Goal: Task Accomplishment & Management: Use online tool/utility

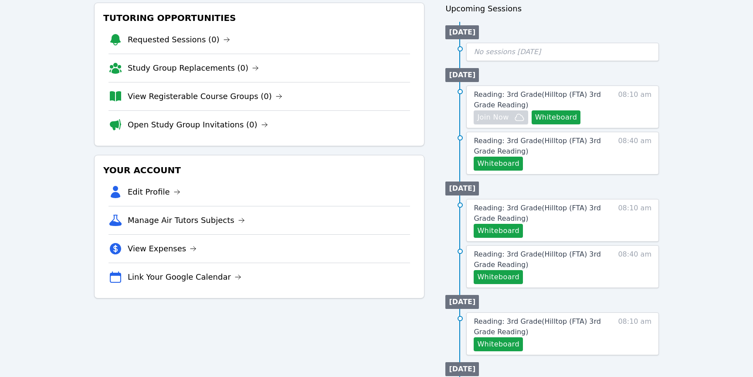
scroll to position [87, 0]
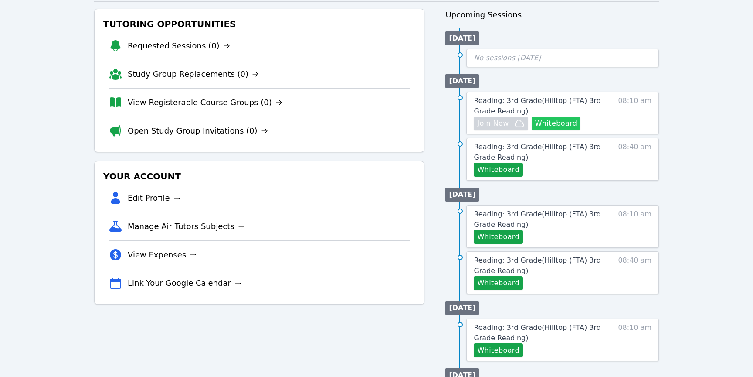
click at [569, 123] on button "Whiteboard" at bounding box center [556, 123] width 49 height 14
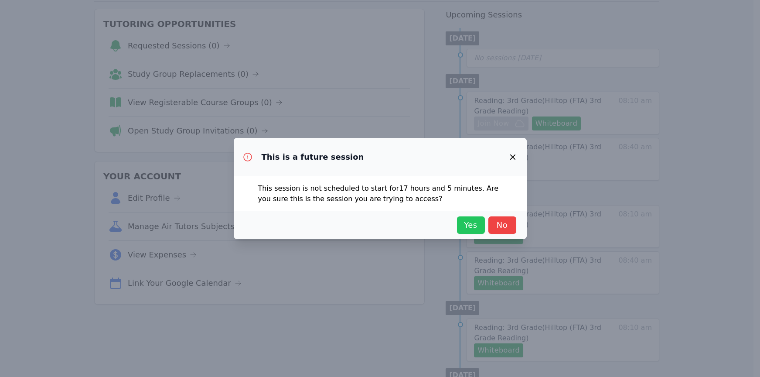
click at [478, 223] on span "Yes" at bounding box center [470, 225] width 19 height 12
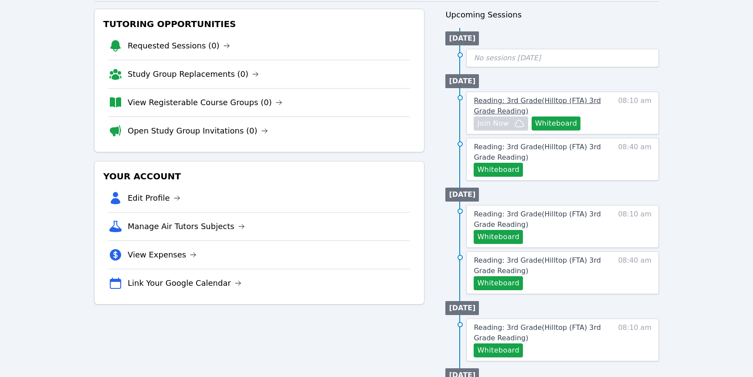
click at [555, 98] on span "Reading: 3rd Grade ( Hilltop (FTA) 3rd Grade Reading )" at bounding box center [537, 105] width 127 height 19
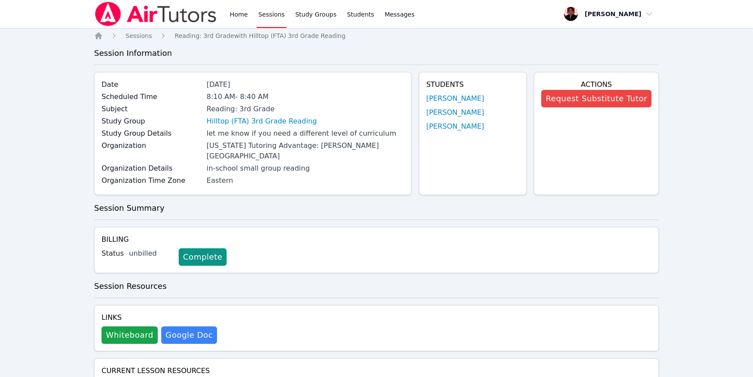
scroll to position [174, 0]
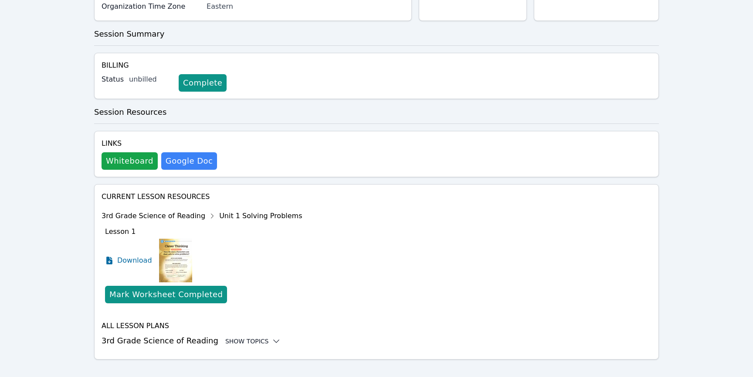
click at [255, 336] on div "Show Topics" at bounding box center [253, 340] width 56 height 9
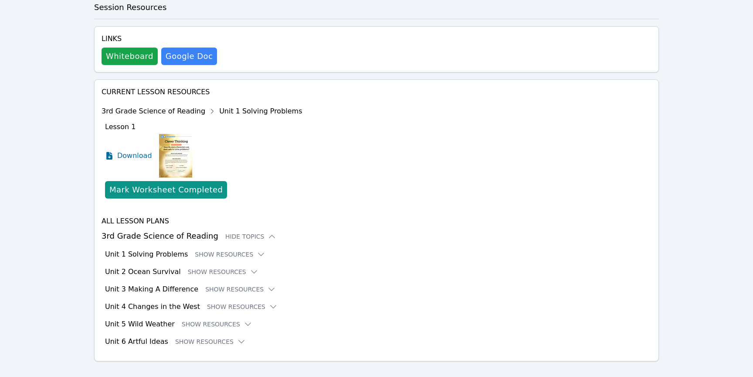
scroll to position [280, 0]
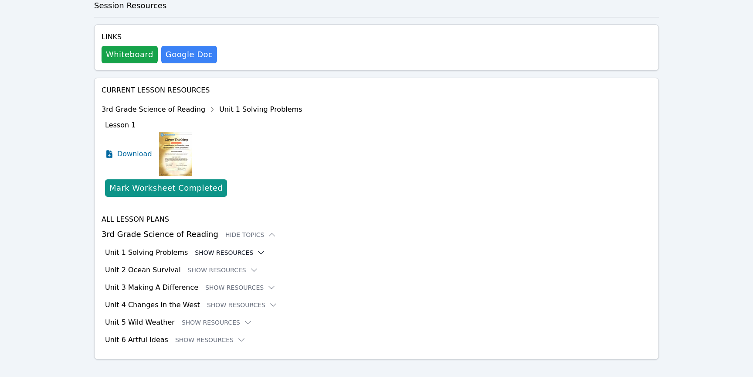
click at [240, 248] on button "Show Resources" at bounding box center [230, 252] width 71 height 9
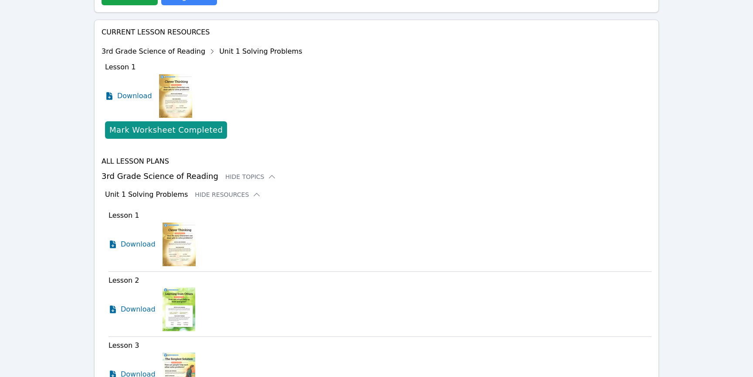
scroll to position [349, 0]
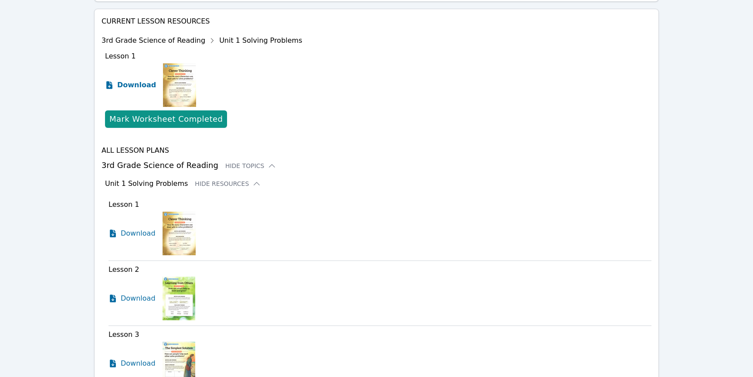
click at [138, 80] on span "Download" at bounding box center [136, 85] width 39 height 10
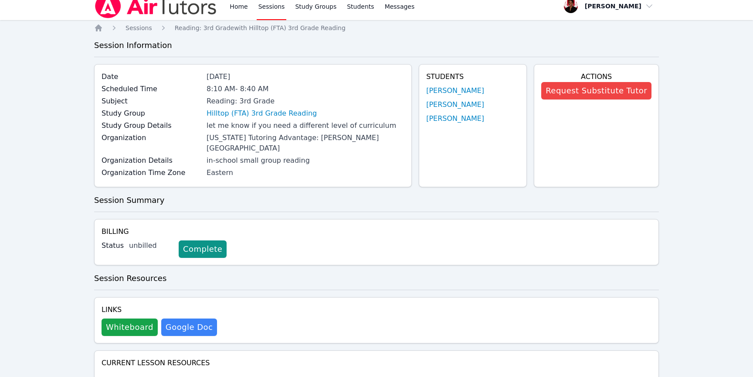
scroll to position [6, 0]
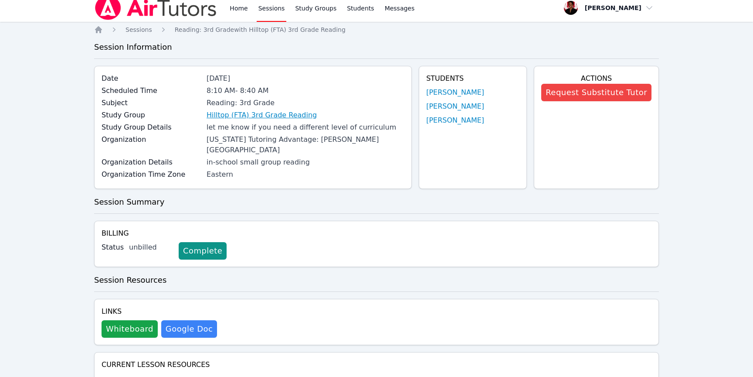
click at [276, 118] on link "Hilltop (FTA) 3rd Grade Reading" at bounding box center [262, 115] width 110 height 10
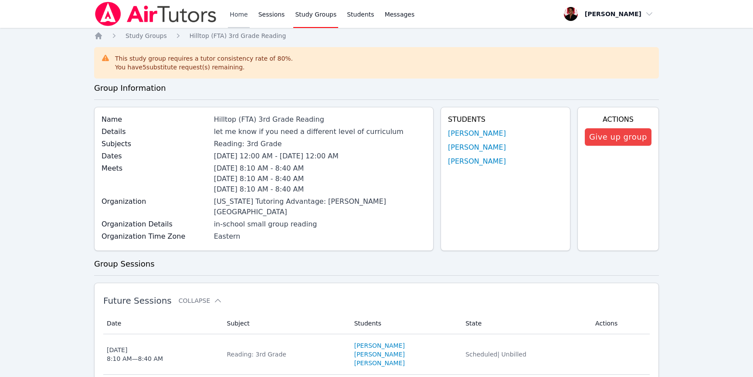
click at [247, 17] on link "Home" at bounding box center [238, 14] width 21 height 28
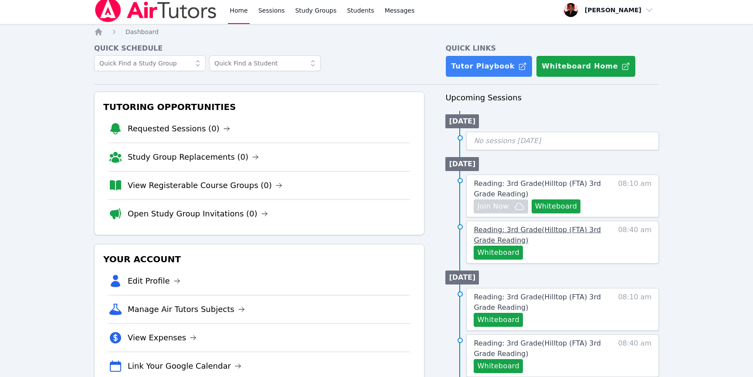
scroll to position [4, 0]
click at [549, 231] on span "Reading: 3rd Grade ( Hilltop (FTA) 3rd Grade Reading )" at bounding box center [537, 234] width 127 height 19
